Goal: Use online tool/utility: Utilize a website feature to perform a specific function

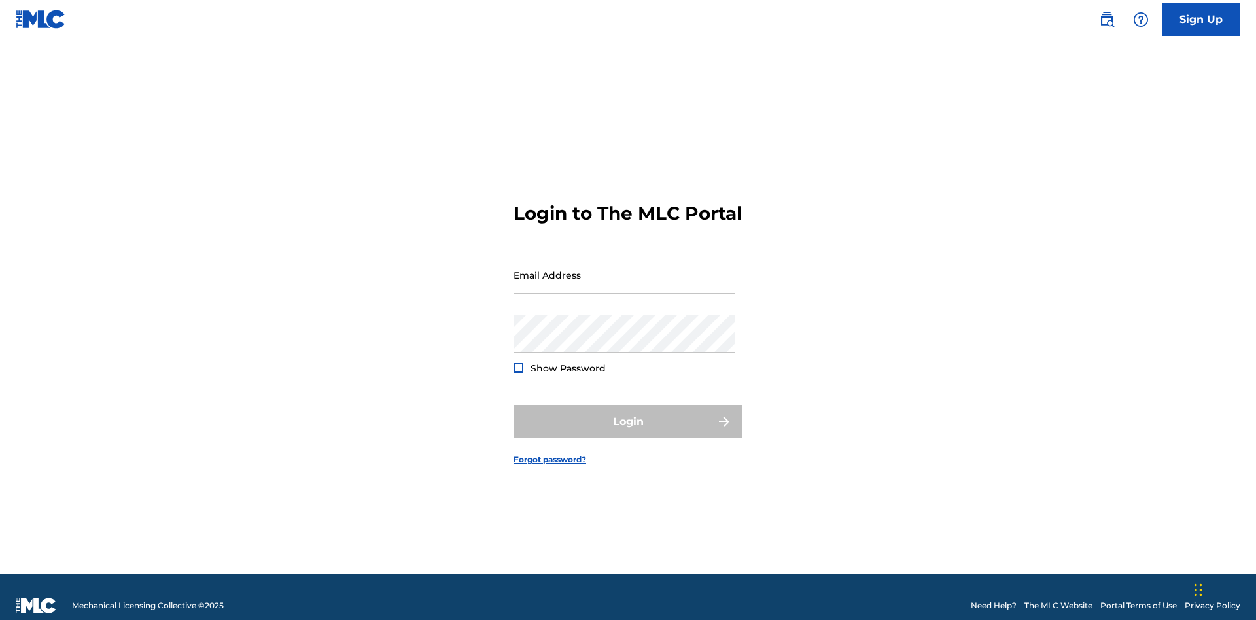
scroll to position [17, 0]
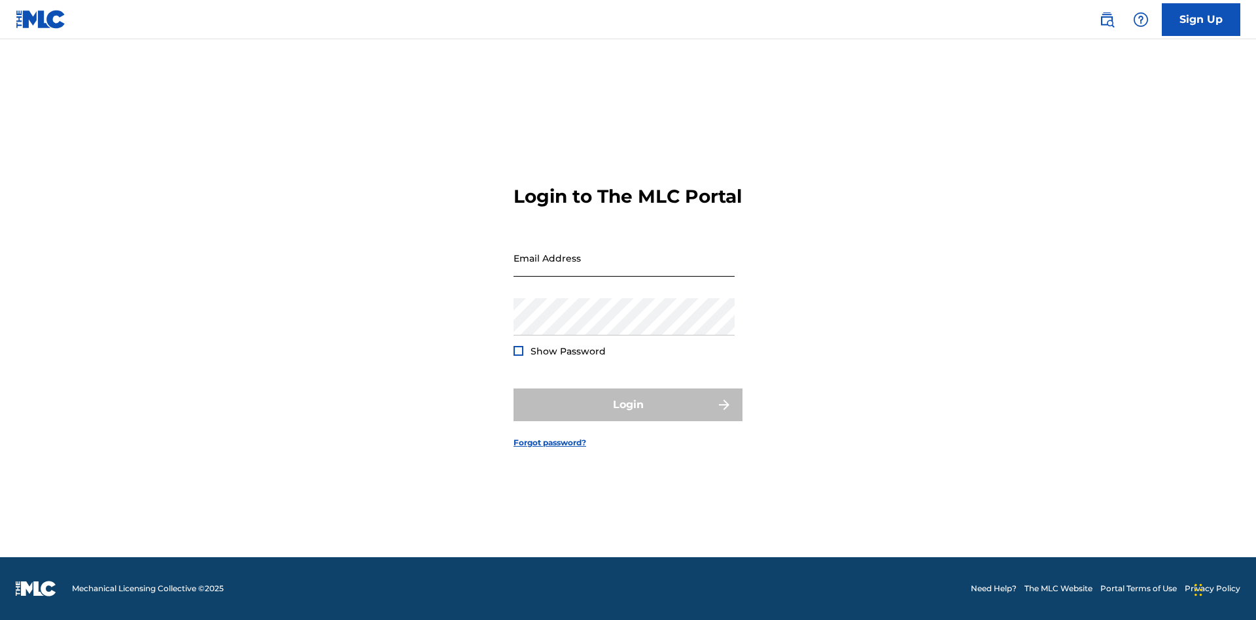
click at [624, 269] on input "Email Address" at bounding box center [623, 257] width 221 height 37
type input "[PERSON_NAME][EMAIL_ADDRESS][DOMAIN_NAME]"
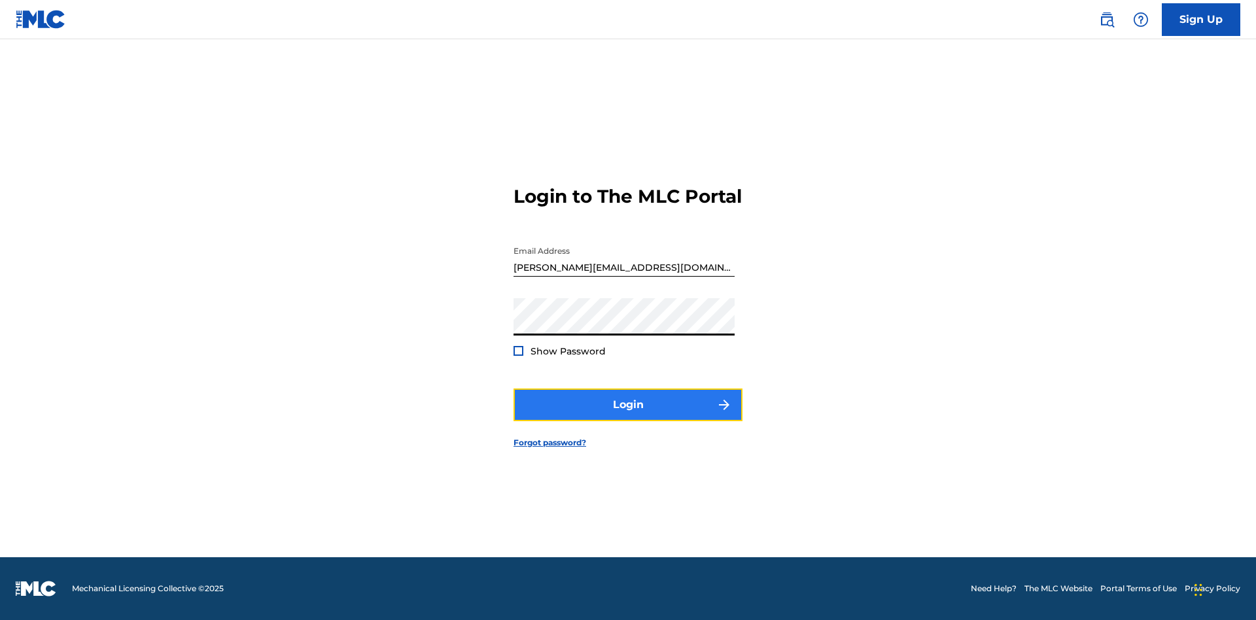
click at [628, 416] on button "Login" at bounding box center [627, 404] width 229 height 33
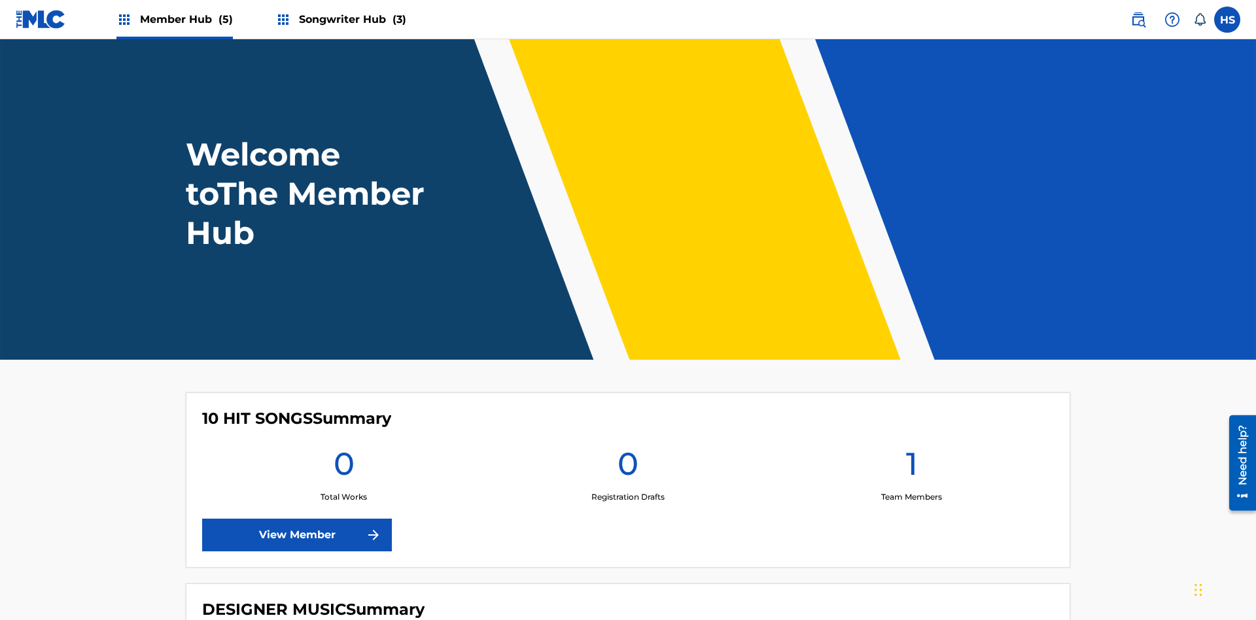
click at [351, 19] on span "Songwriter Hub (3)" at bounding box center [352, 19] width 107 height 15
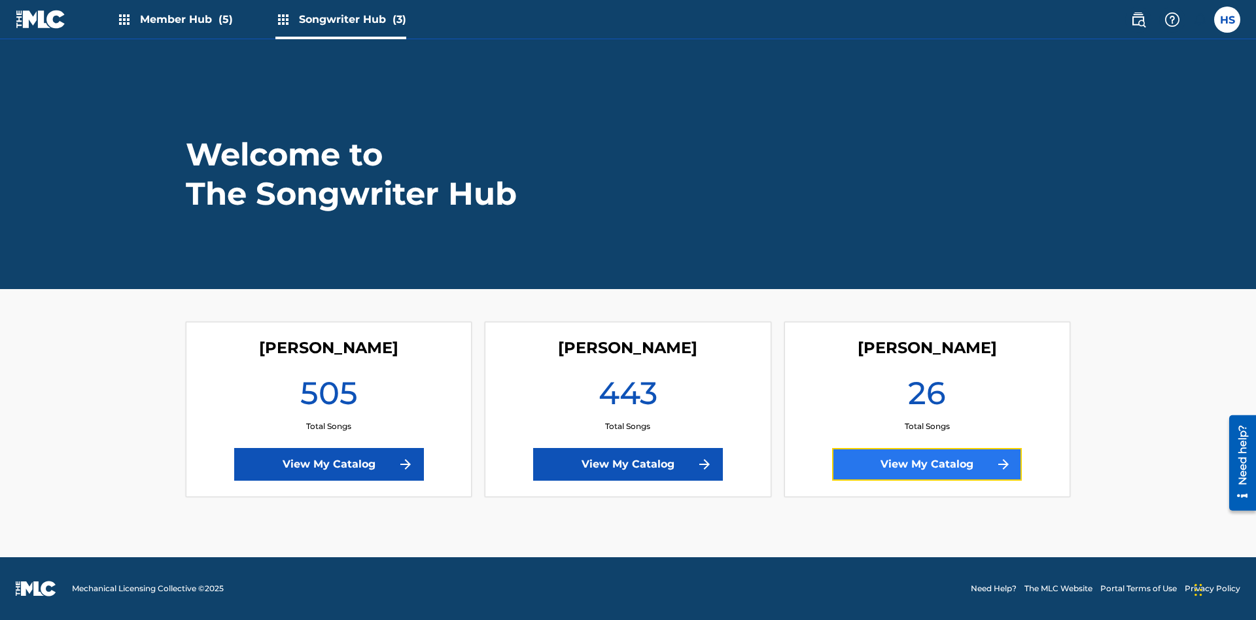
click at [927, 464] on link "View My Catalog" at bounding box center [927, 464] width 190 height 33
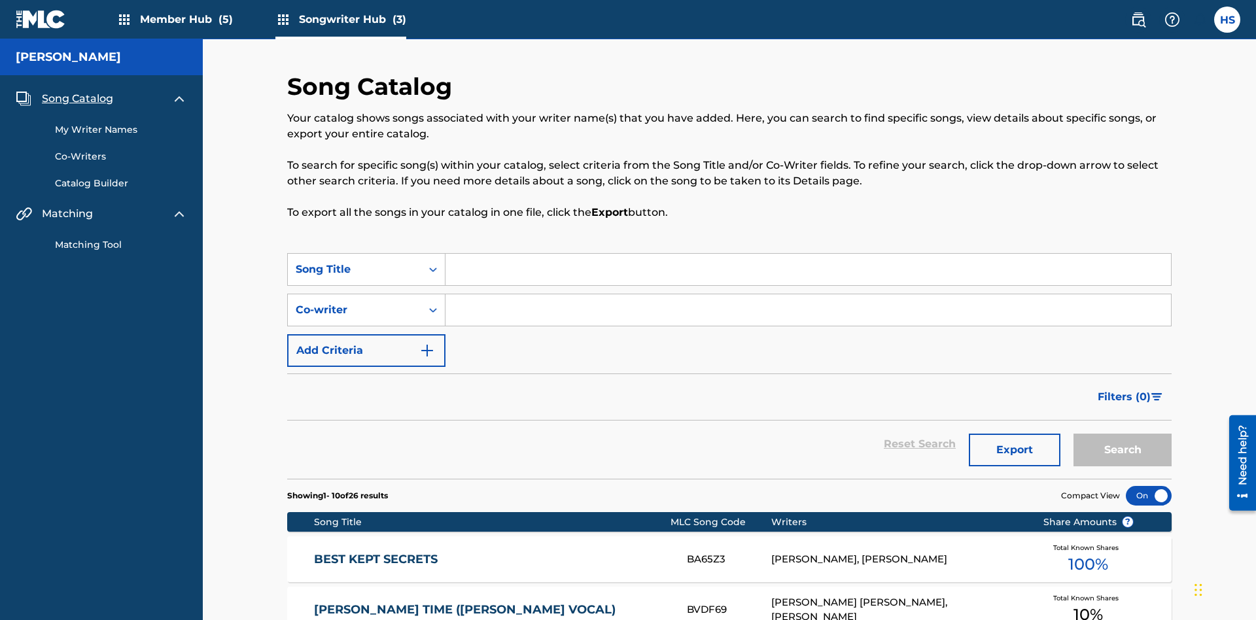
scroll to position [160, 0]
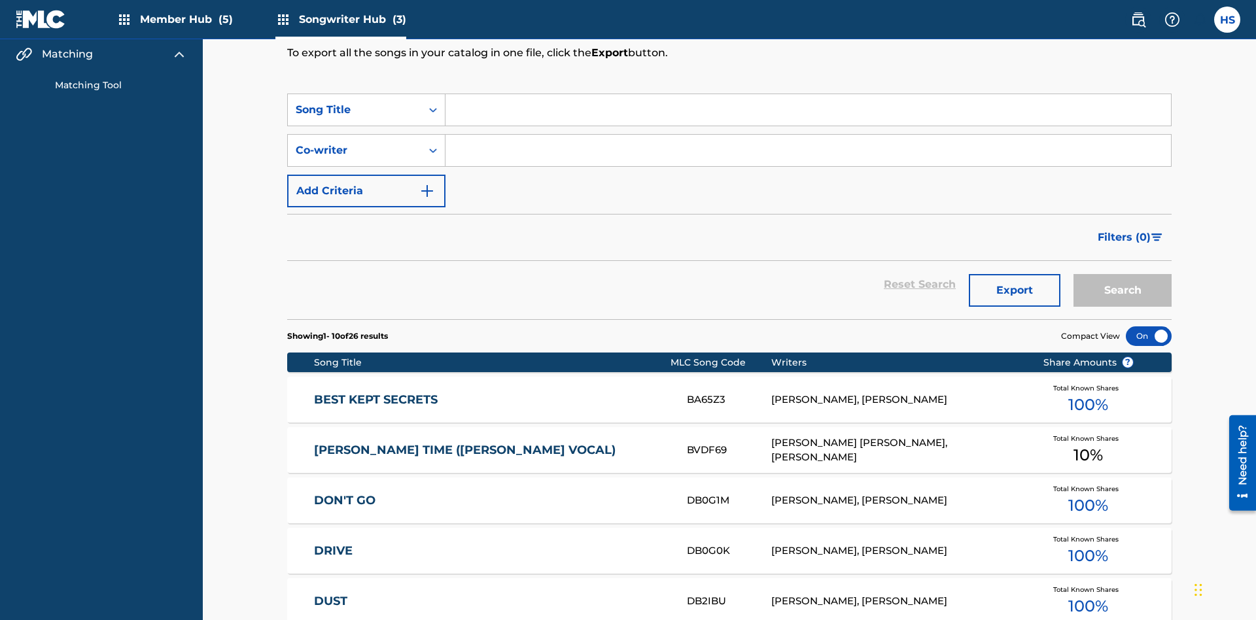
click at [121, 85] on link "Matching Tool" at bounding box center [121, 85] width 132 height 14
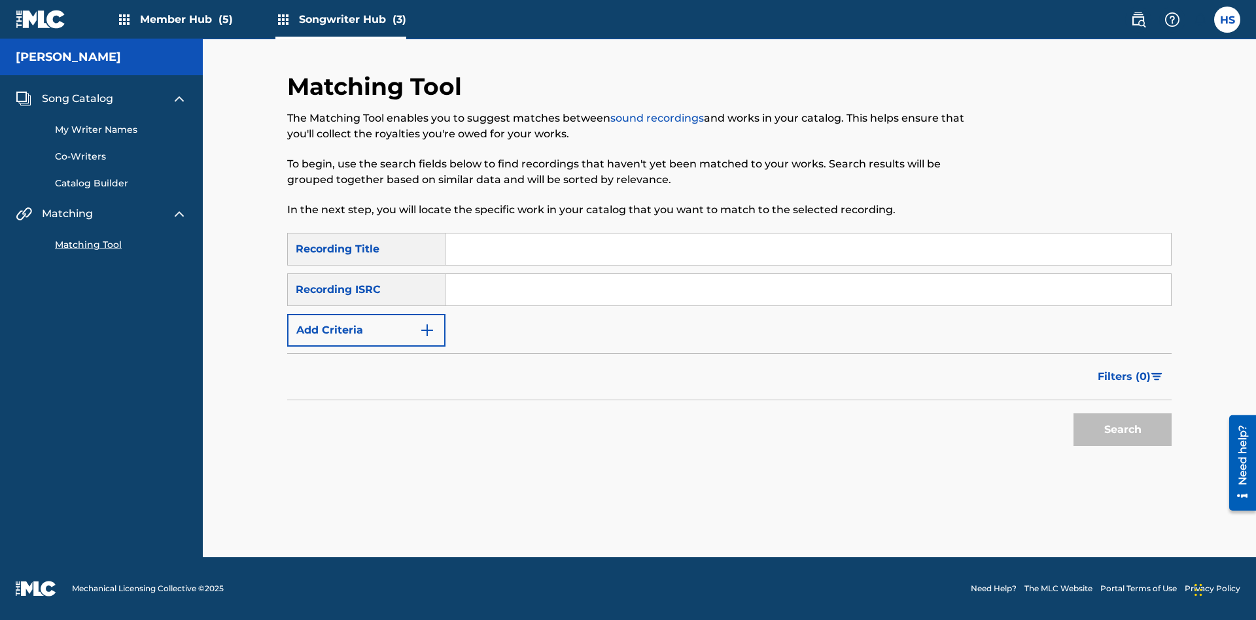
click at [808, 249] on input "Search Form" at bounding box center [807, 248] width 725 height 31
type input "The"
click at [1122, 430] on button "Search" at bounding box center [1122, 429] width 98 height 33
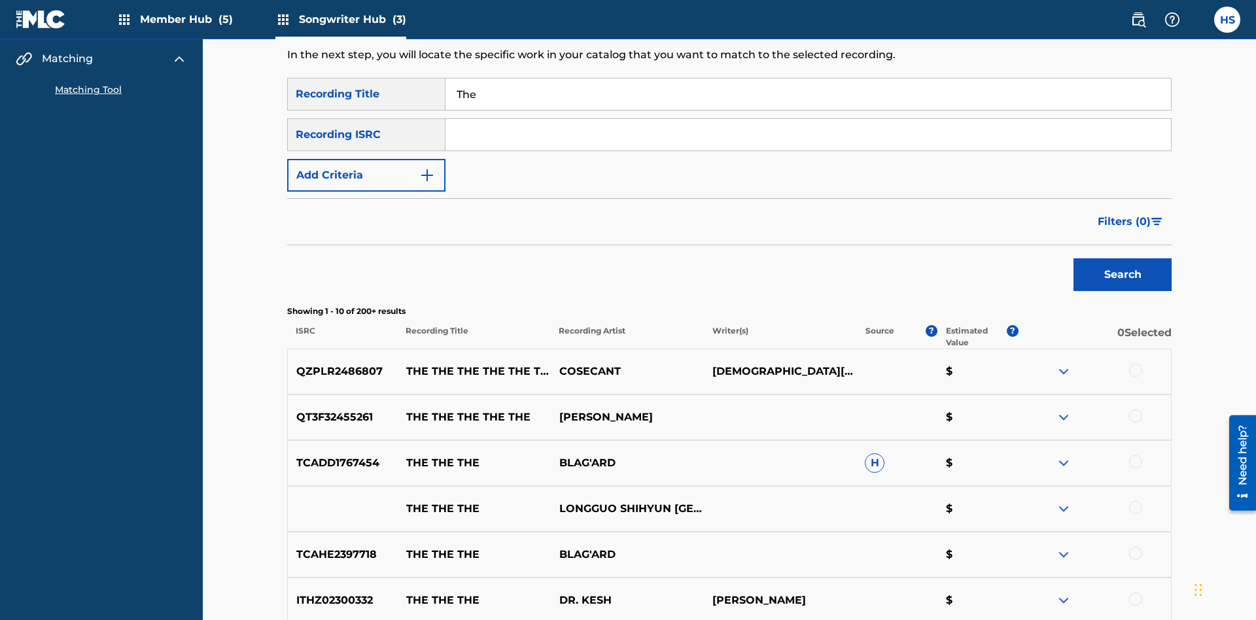
click at [808, 94] on input "The" at bounding box center [807, 93] width 725 height 31
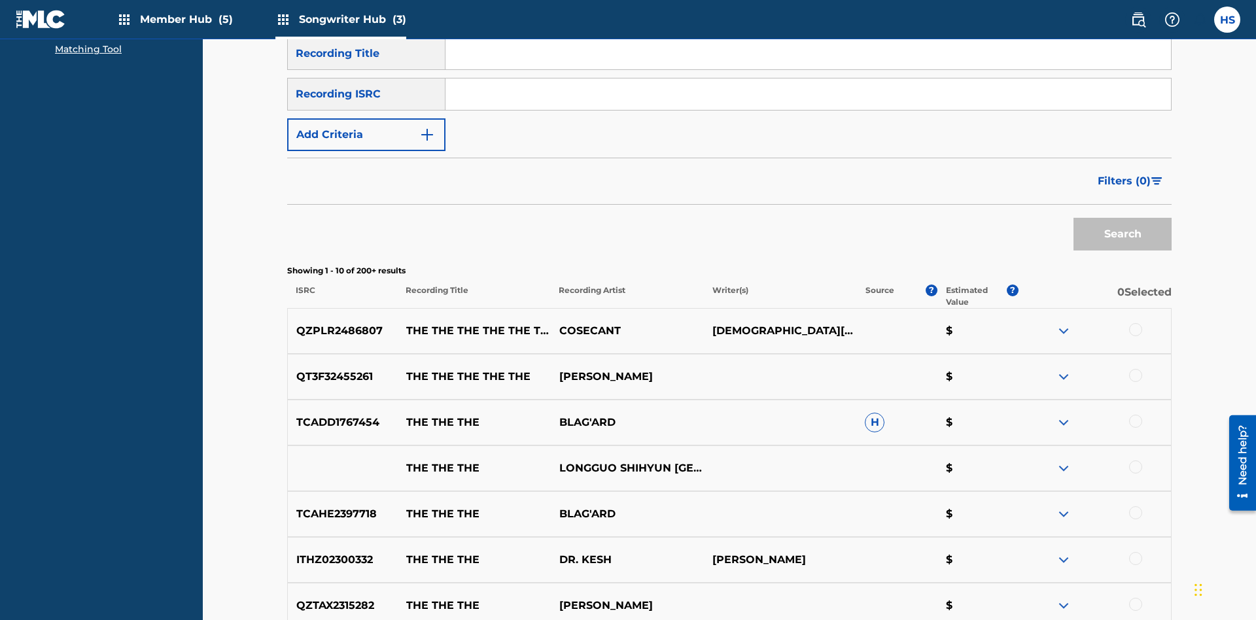
click at [808, 94] on input "Search Form" at bounding box center [807, 93] width 725 height 31
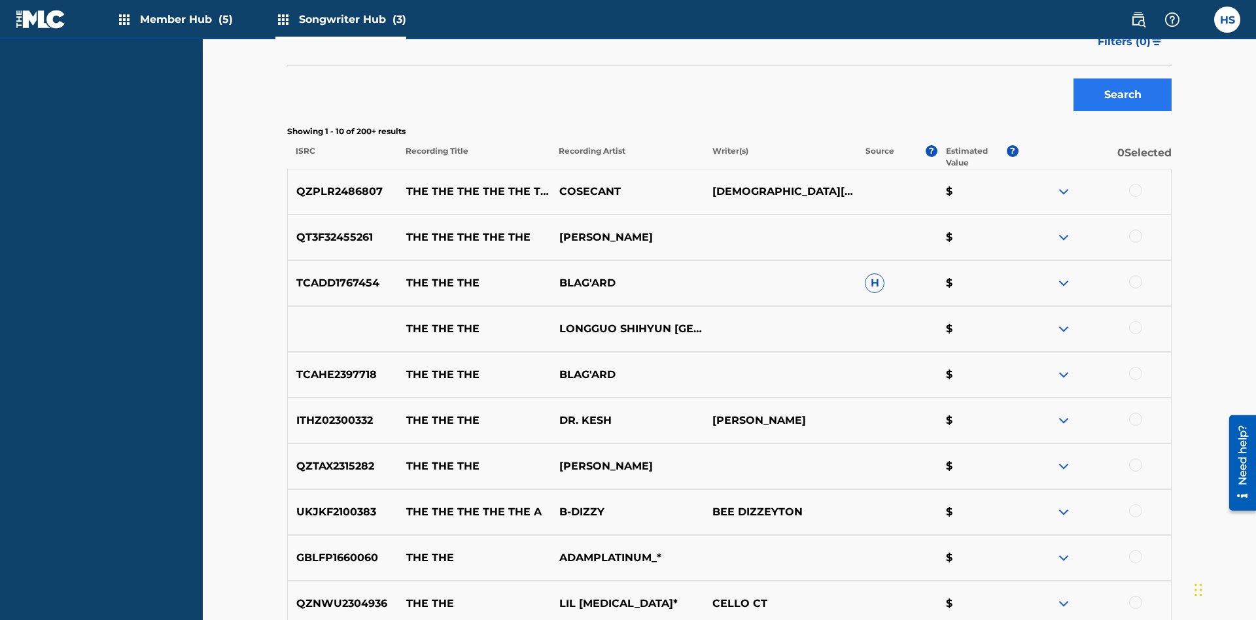
type input "QZPLR2486807"
click at [1122, 95] on button "Search" at bounding box center [1122, 94] width 98 height 33
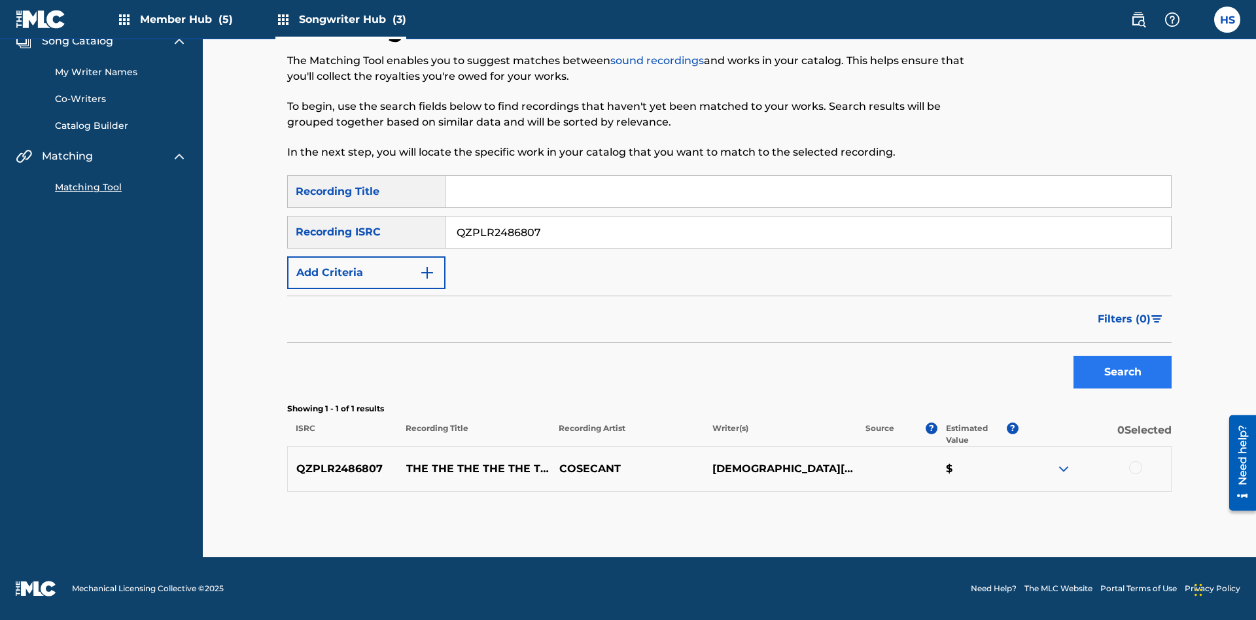
scroll to position [58, 0]
click at [1135, 468] on div at bounding box center [1135, 467] width 13 height 13
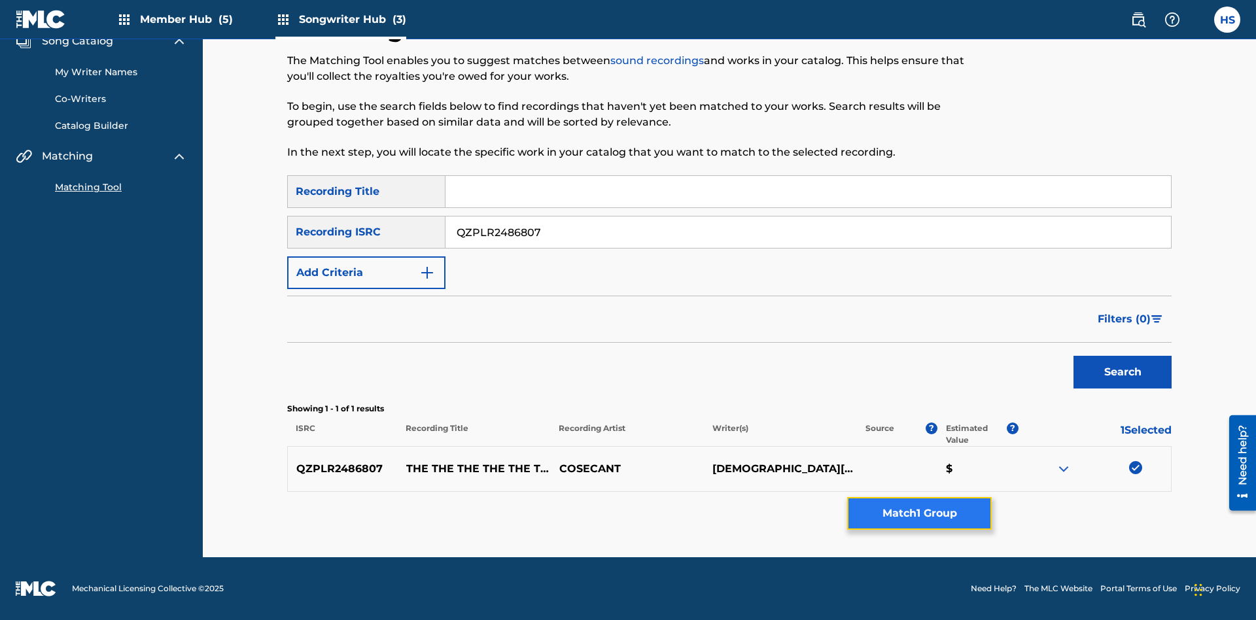
click at [919, 513] on button "Match 1 Group" at bounding box center [919, 513] width 145 height 33
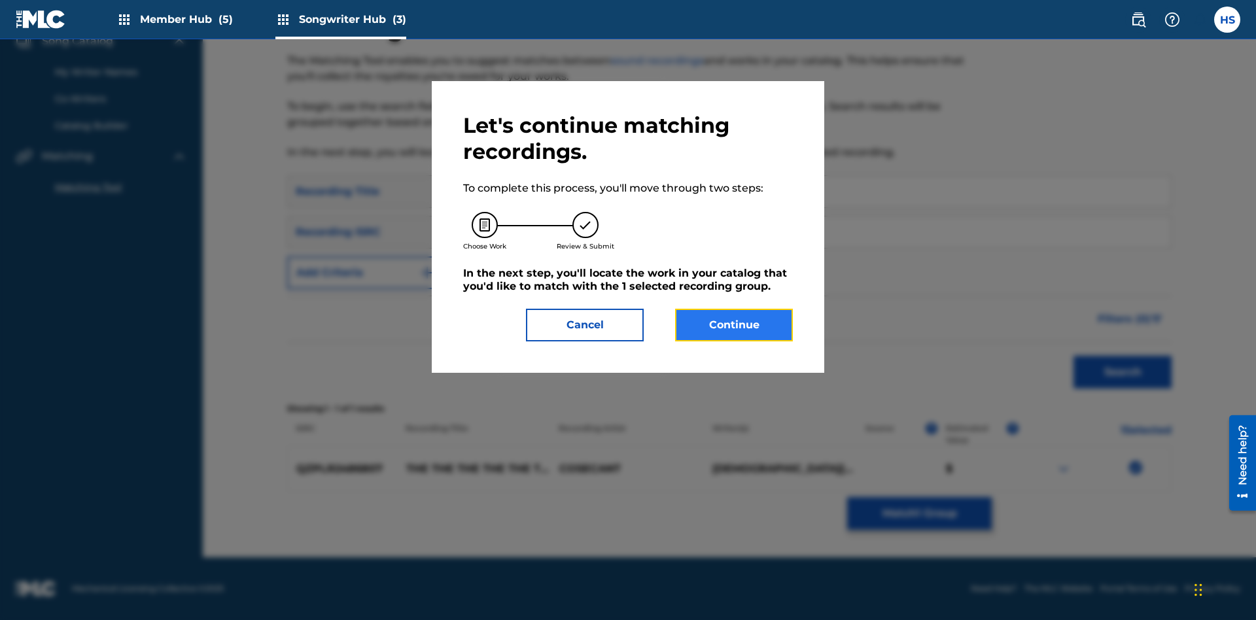
click at [734, 325] on button "Continue" at bounding box center [734, 325] width 118 height 33
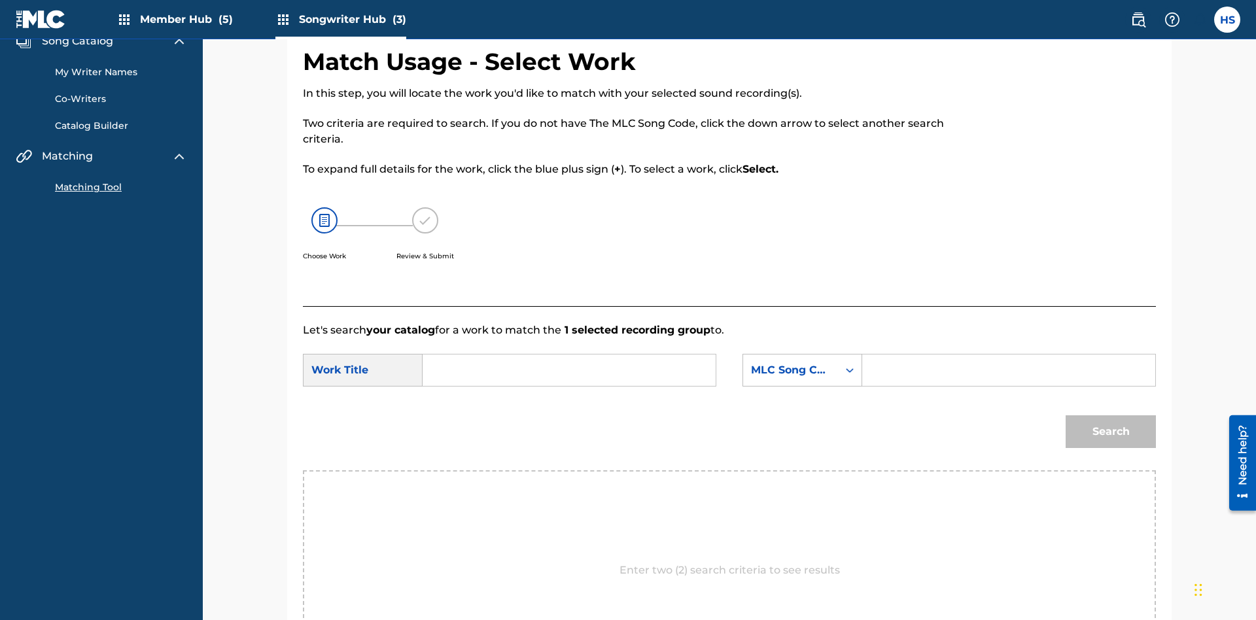
scroll to position [251, 0]
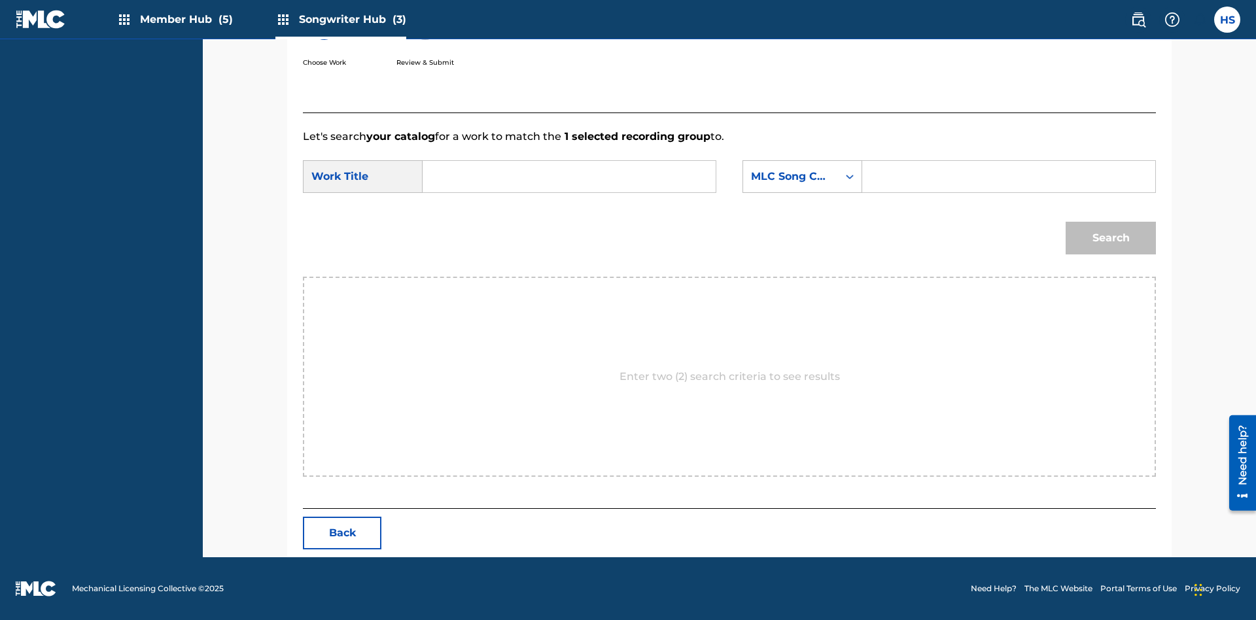
click at [569, 177] on input "Search Form" at bounding box center [569, 176] width 271 height 31
type input "DUST"
click at [1008, 177] on input "Search Form" at bounding box center [1008, 176] width 271 height 31
type input "DB2IBU"
click at [1111, 238] on button "Search" at bounding box center [1110, 238] width 90 height 33
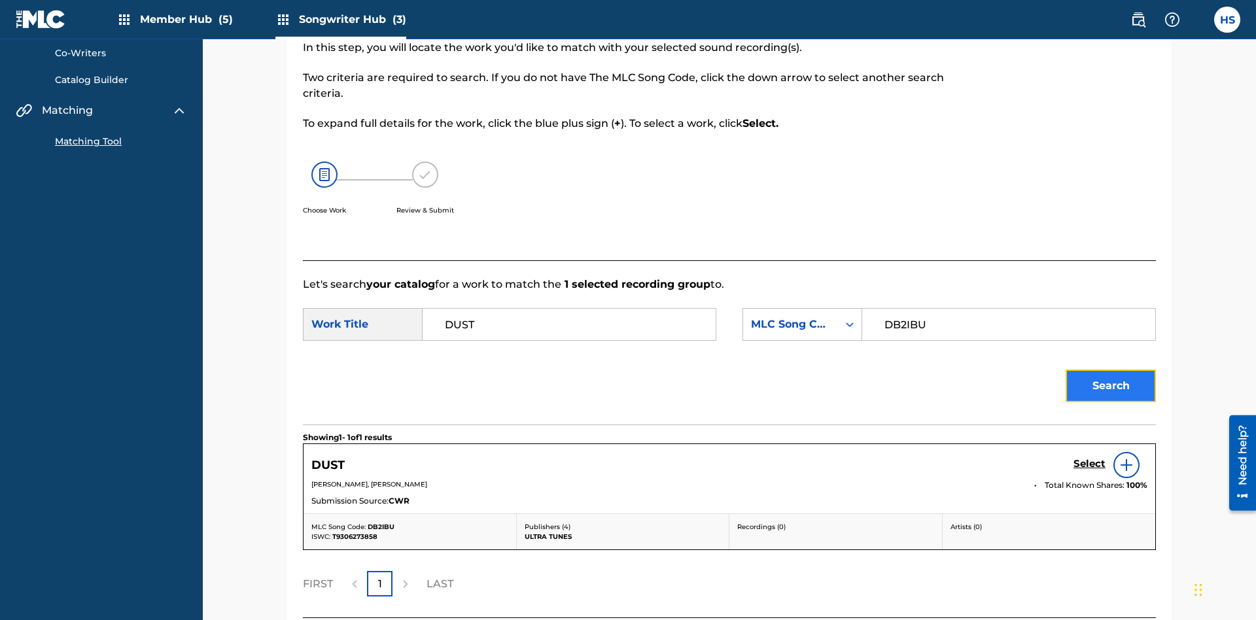
scroll to position [213, 0]
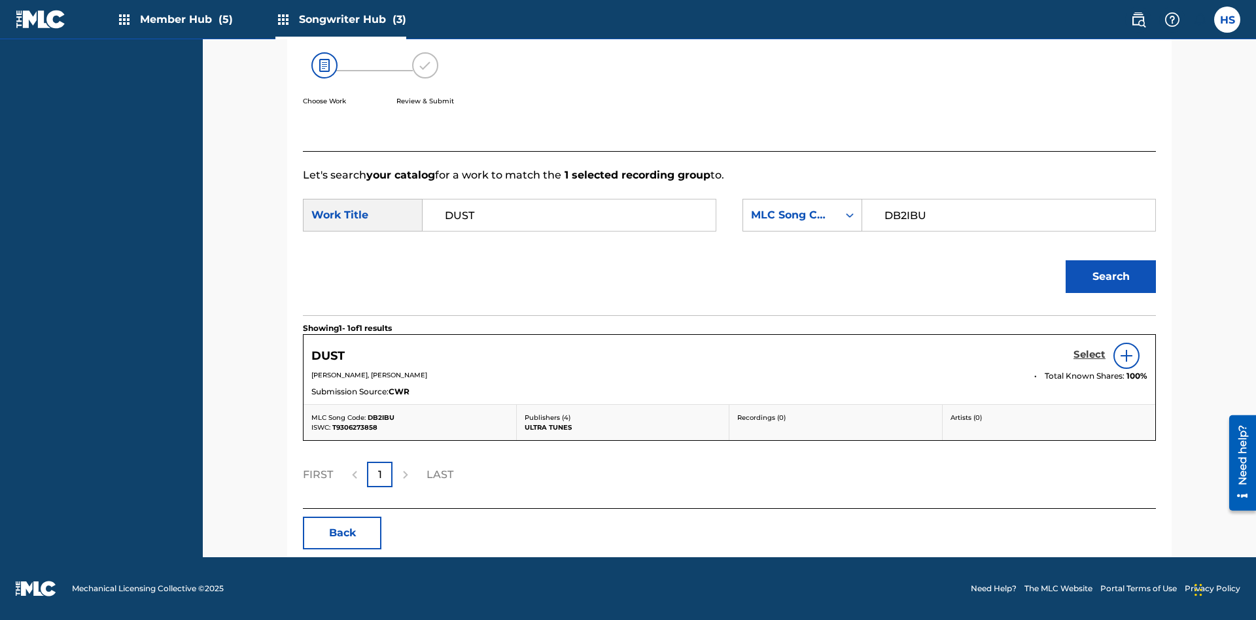
click at [1089, 354] on h5 "Select" at bounding box center [1089, 355] width 32 height 12
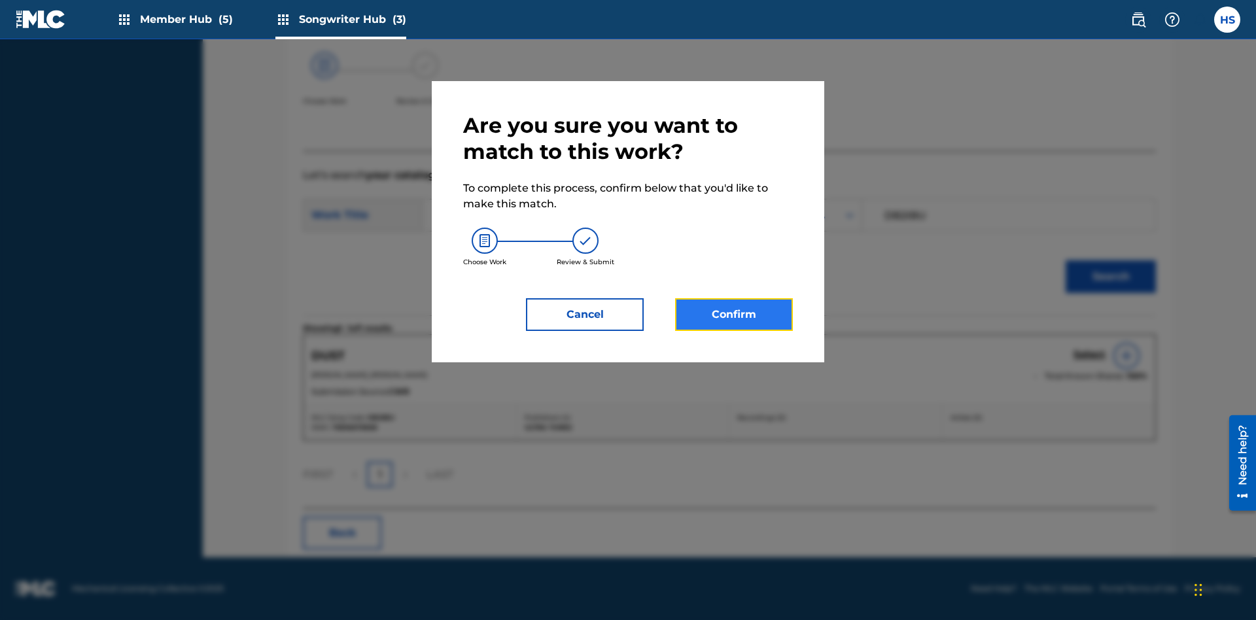
click at [734, 315] on button "Confirm" at bounding box center [734, 314] width 118 height 33
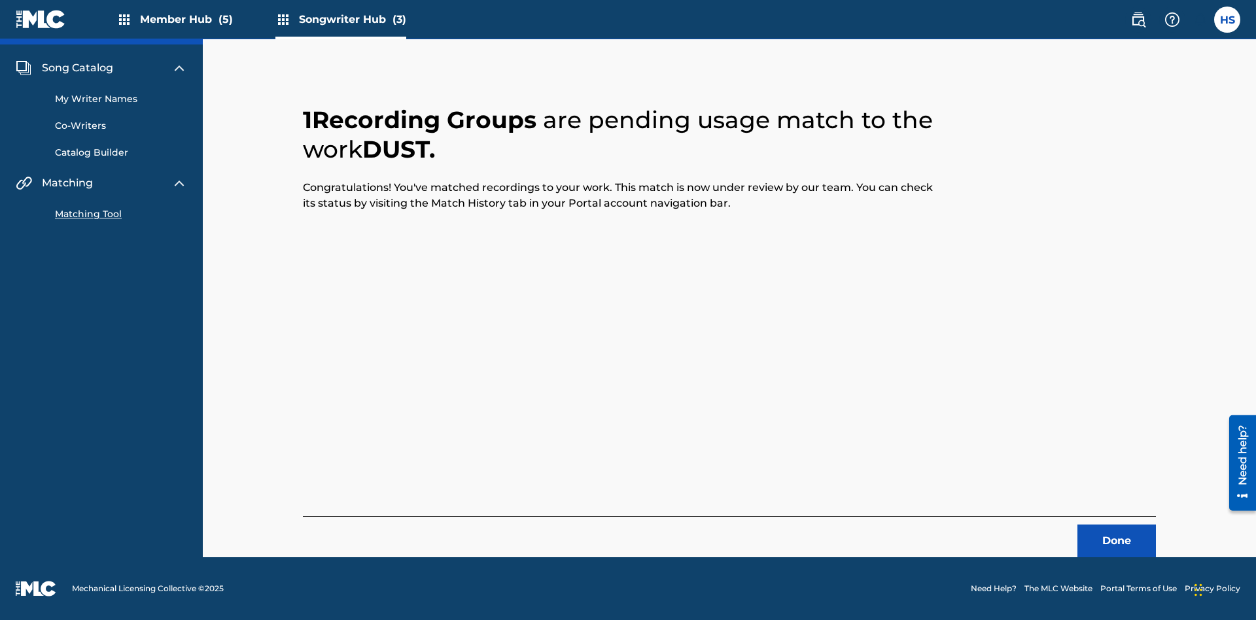
scroll to position [31, 0]
